Goal: Find specific page/section: Find specific page/section

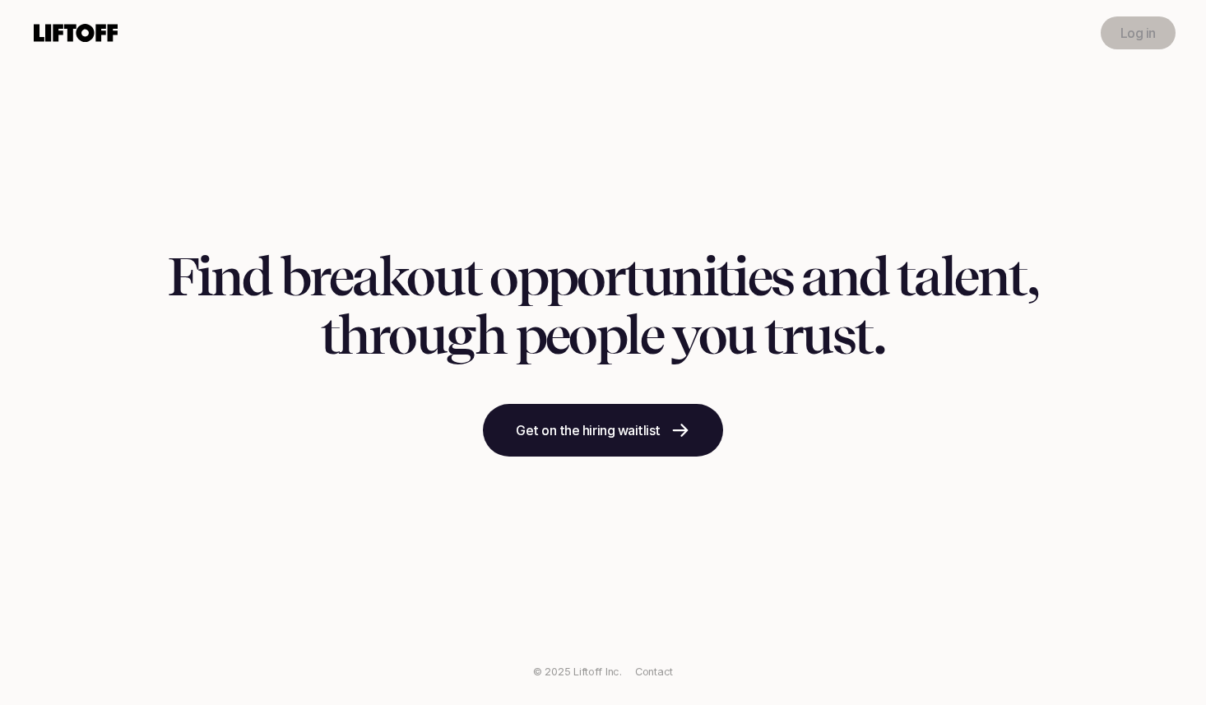
click at [1148, 41] on p "Log in" at bounding box center [1138, 33] width 35 height 20
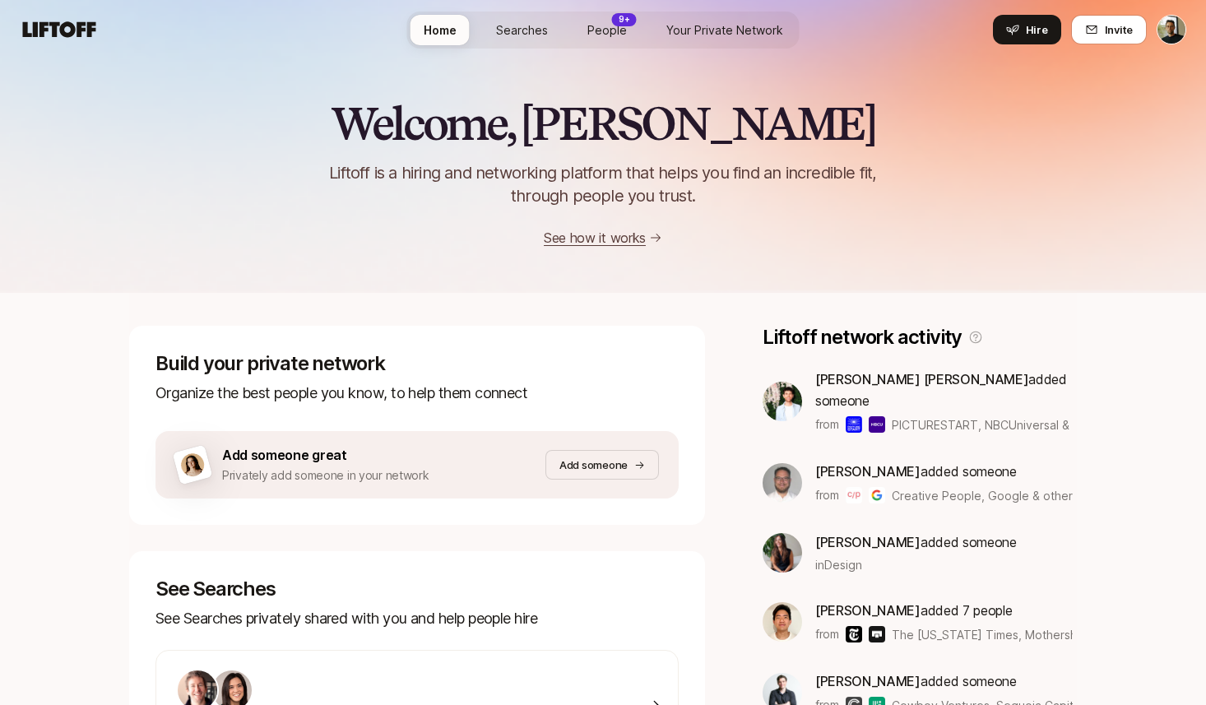
click at [512, 40] on link "Searches" at bounding box center [522, 30] width 78 height 30
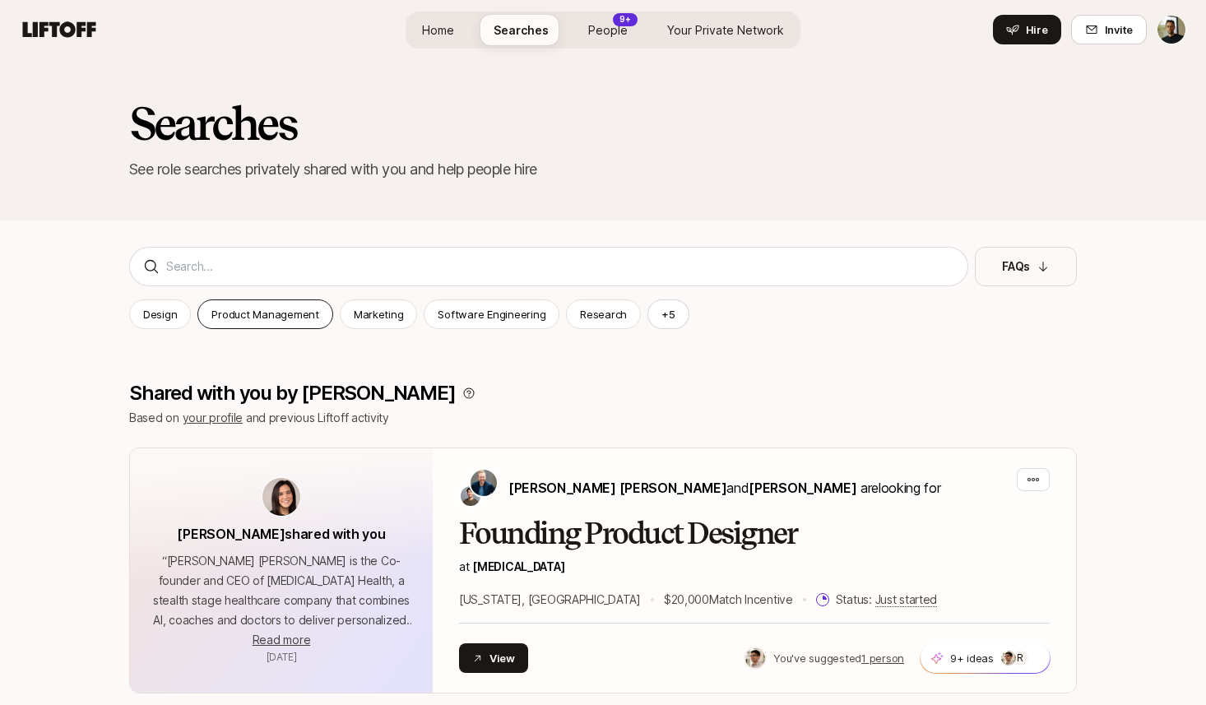
click at [309, 318] on p "Product Management" at bounding box center [265, 314] width 107 height 16
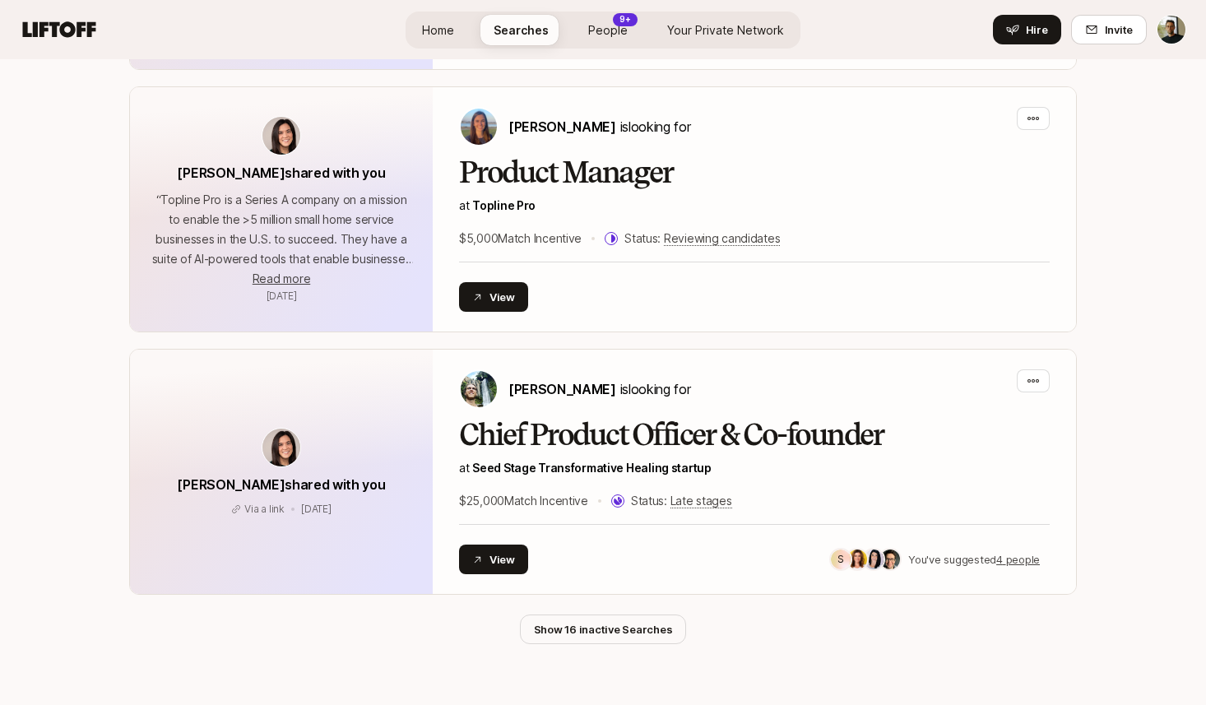
scroll to position [3647, 0]
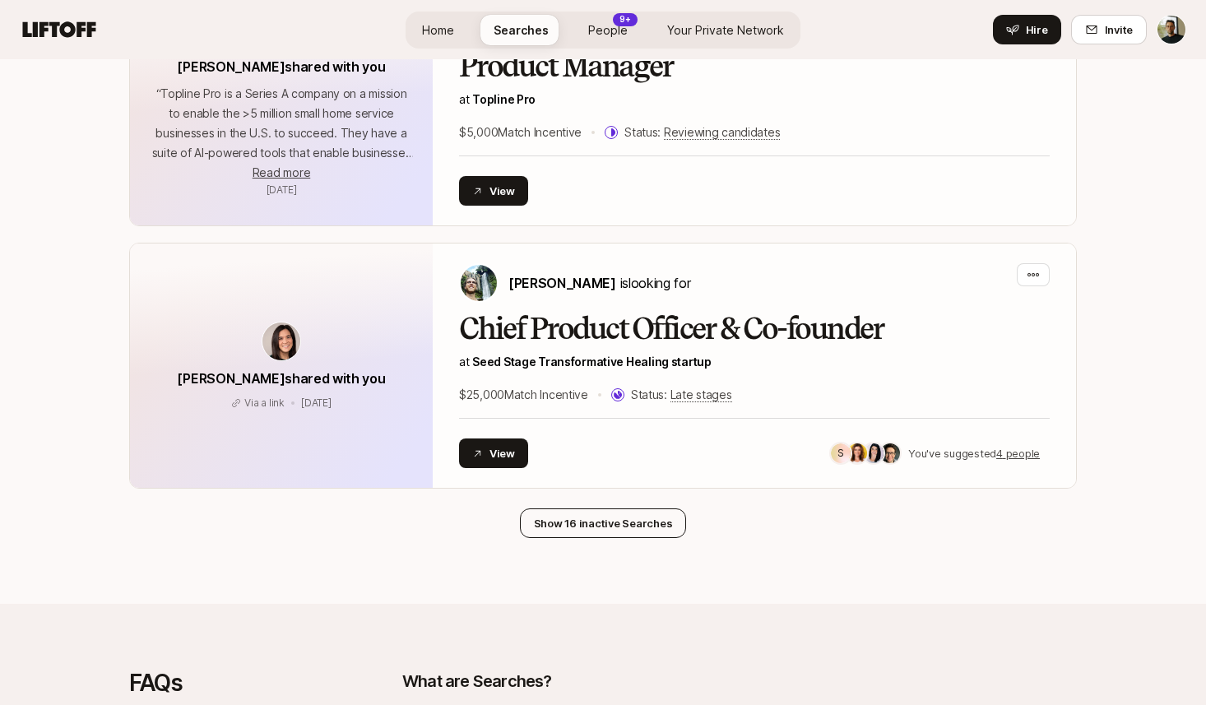
click at [541, 509] on button "Show 16 inactive Searches" at bounding box center [603, 524] width 167 height 30
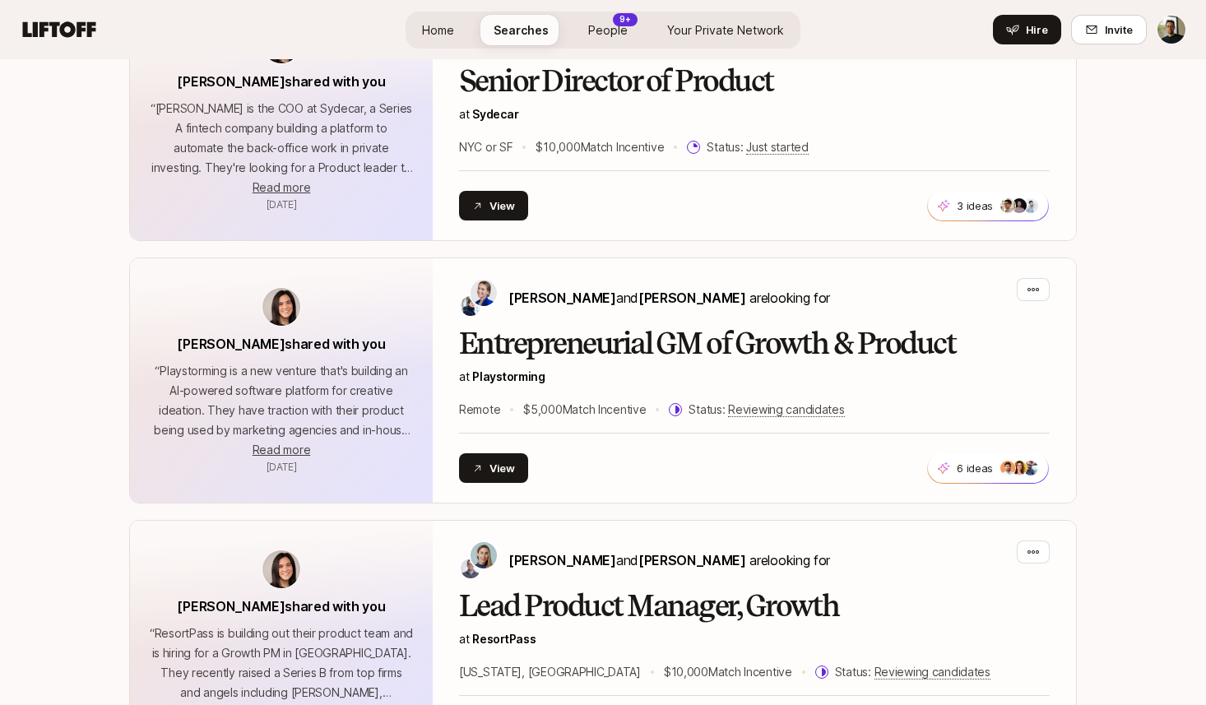
scroll to position [0, 0]
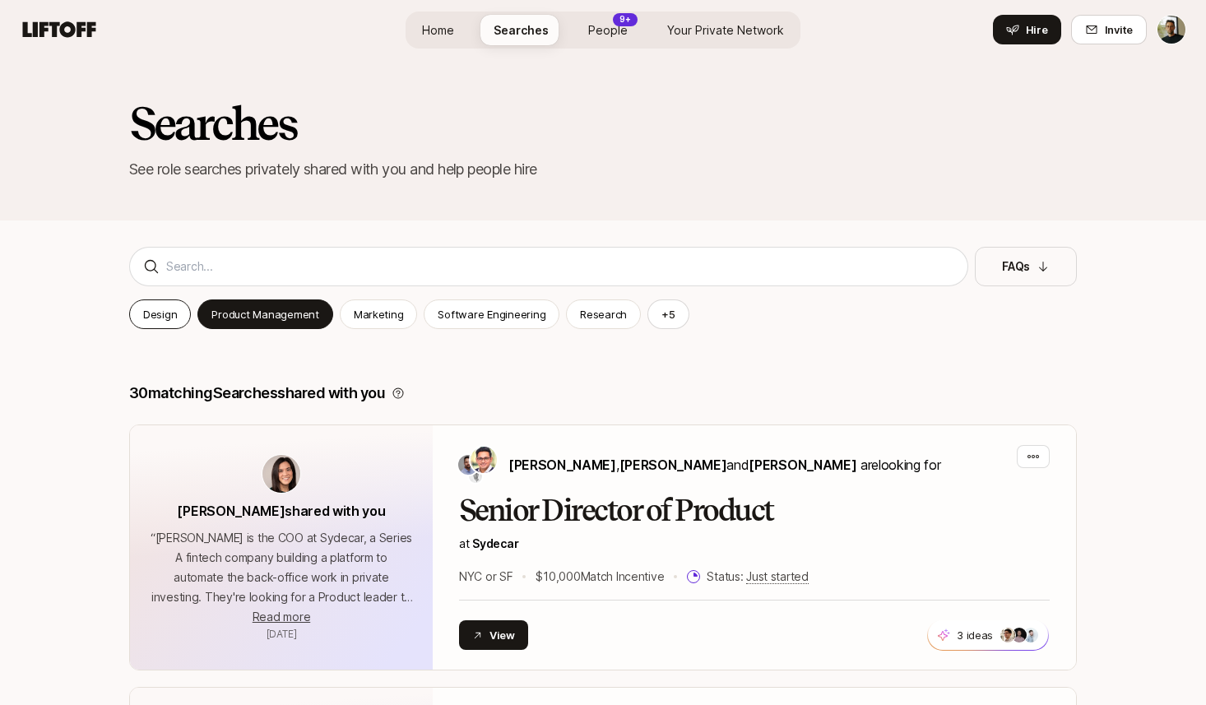
click at [165, 318] on p "Design" at bounding box center [160, 314] width 34 height 16
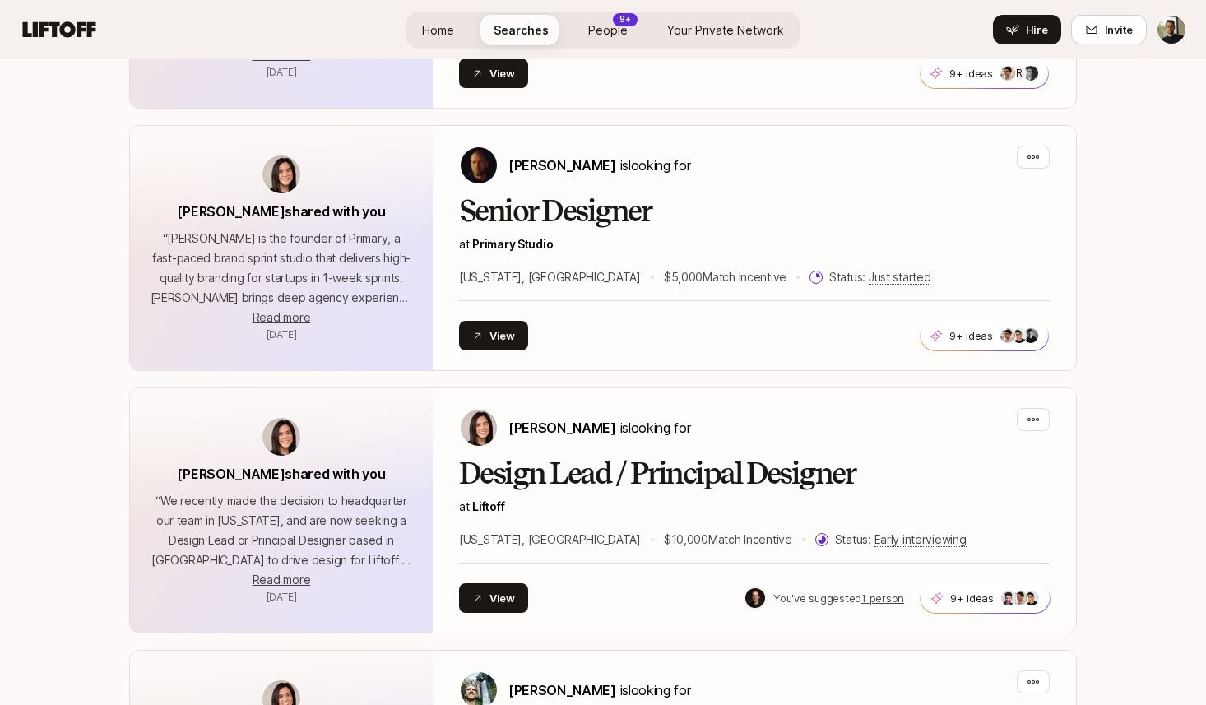
scroll to position [1616, 0]
